Goal: Check status: Check status

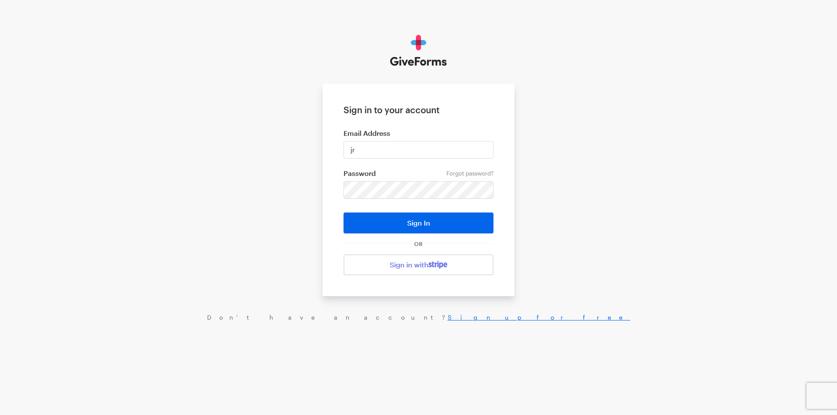
type input "[EMAIL_ADDRESS][DOMAIN_NAME]"
click at [343, 213] on button "Sign In" at bounding box center [418, 223] width 150 height 21
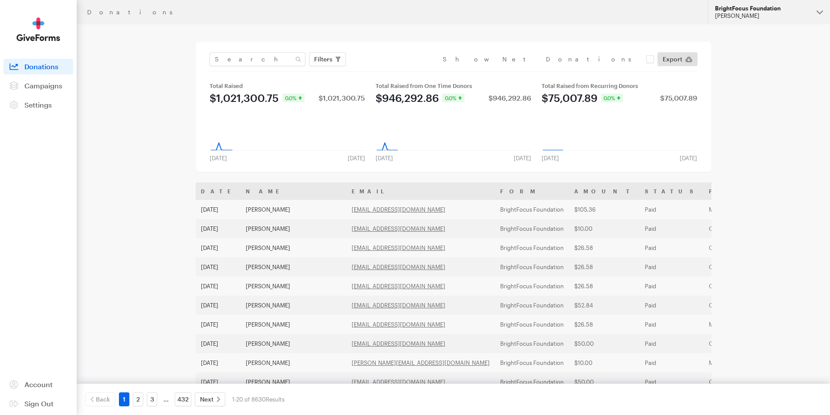
click at [791, 8] on div "BrightFocus Foundation" at bounding box center [762, 8] width 95 height 7
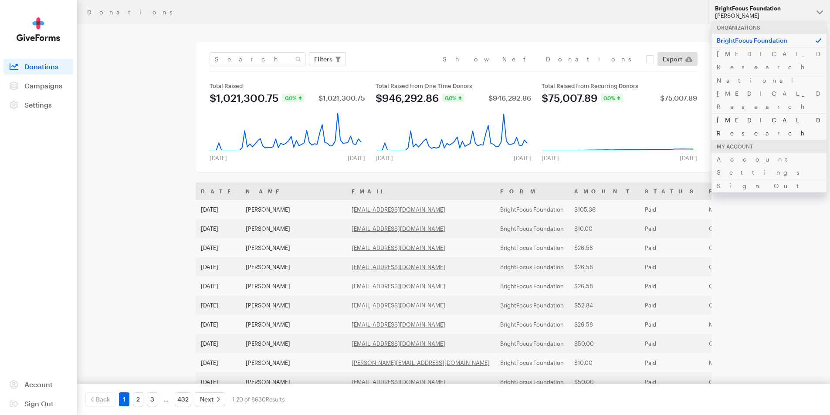
click at [742, 113] on link "[MEDICAL_DATA] Research" at bounding box center [769, 126] width 115 height 27
